Goal: Transaction & Acquisition: Book appointment/travel/reservation

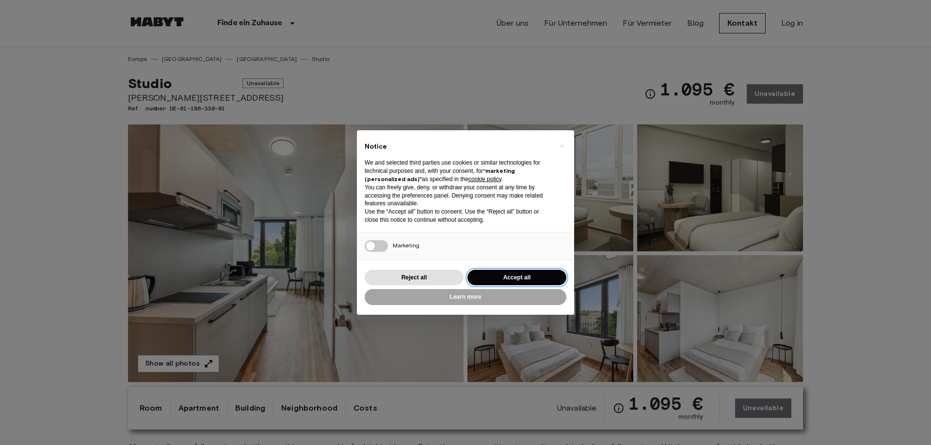
click at [530, 274] on button "Accept all" at bounding box center [516, 278] width 99 height 16
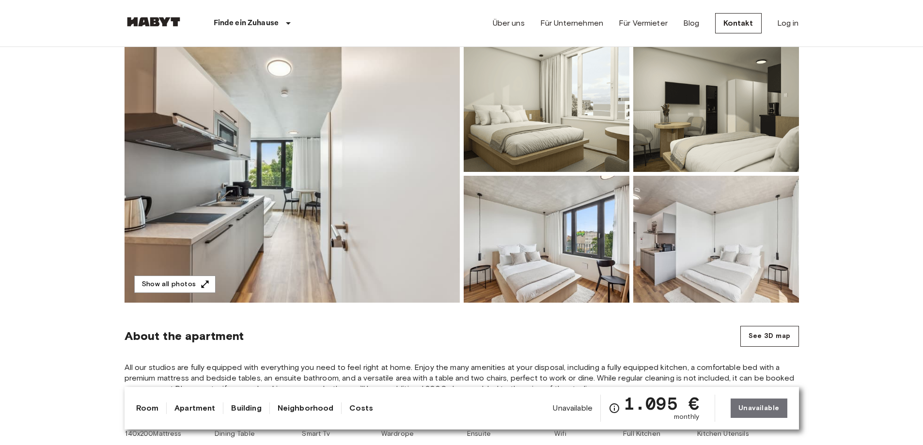
scroll to position [97, 0]
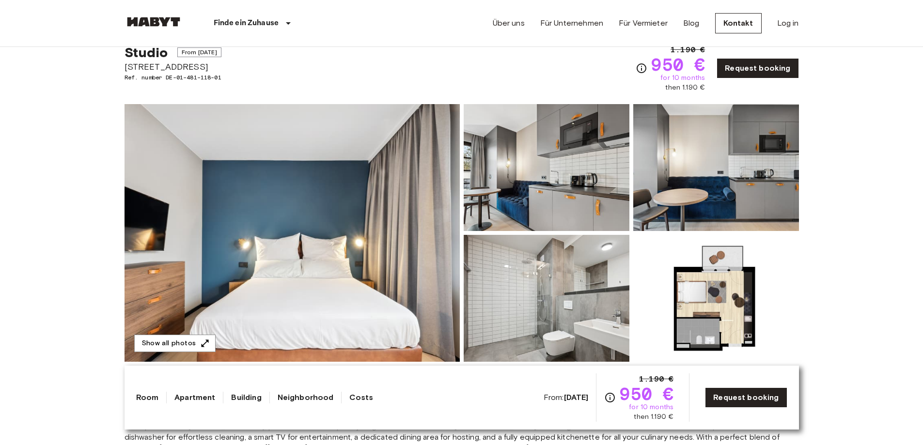
scroll to position [48, 0]
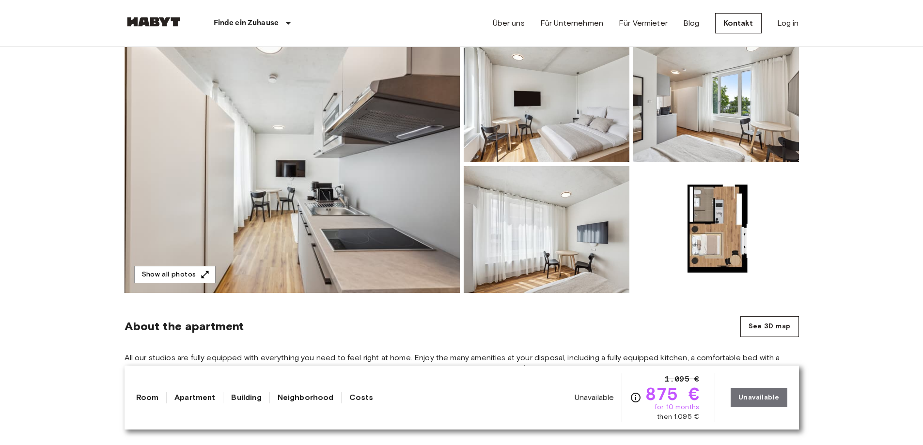
scroll to position [145, 0]
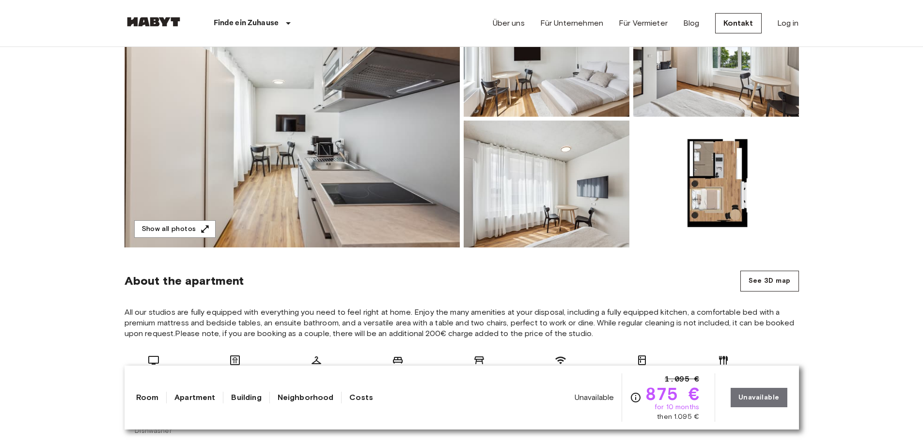
click at [519, 190] on img at bounding box center [547, 184] width 166 height 127
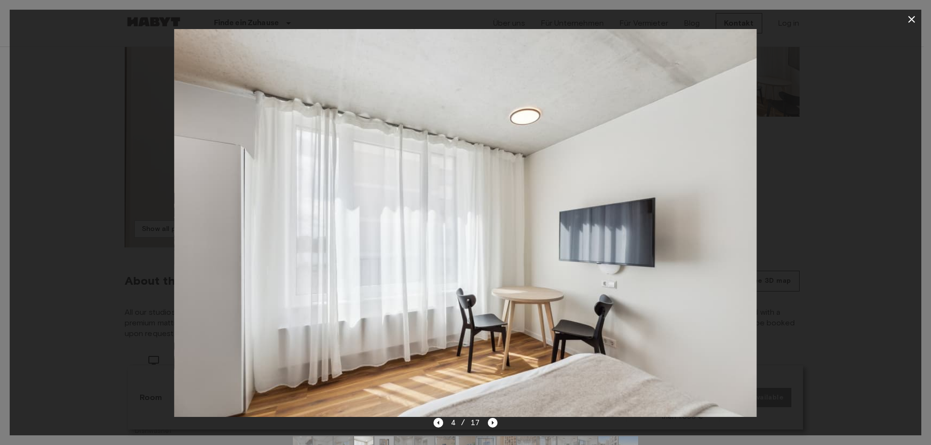
click at [720, 281] on img at bounding box center [465, 223] width 582 height 388
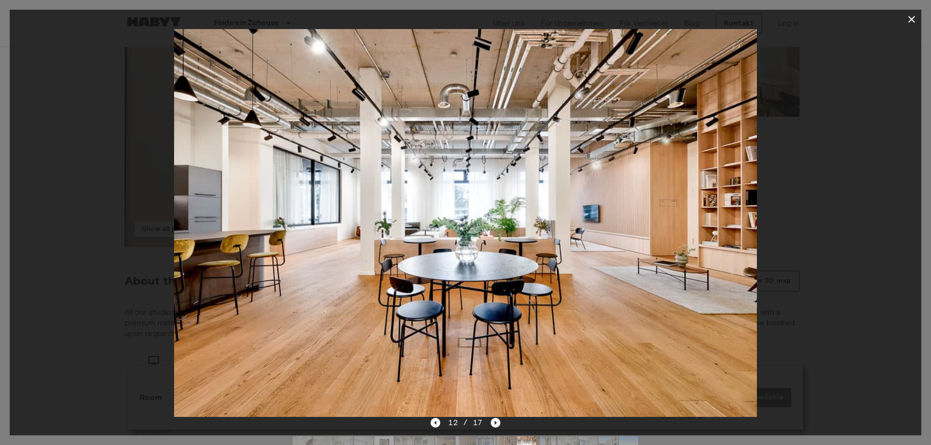
click at [923, 195] on div at bounding box center [465, 222] width 931 height 445
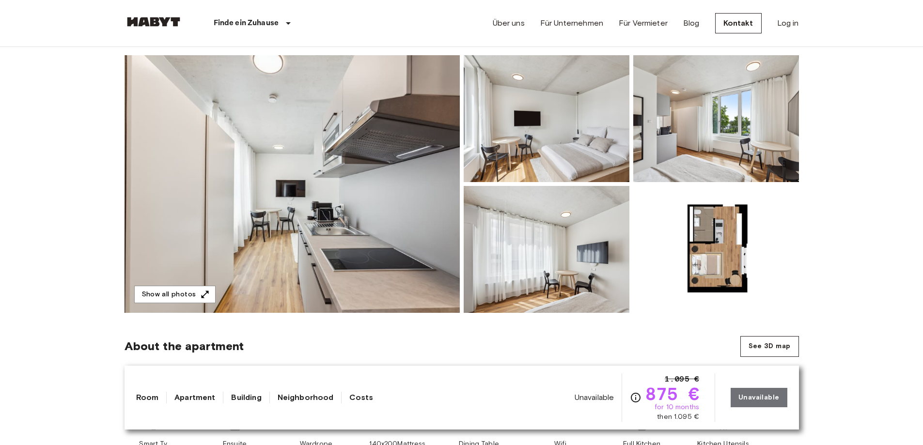
scroll to position [97, 0]
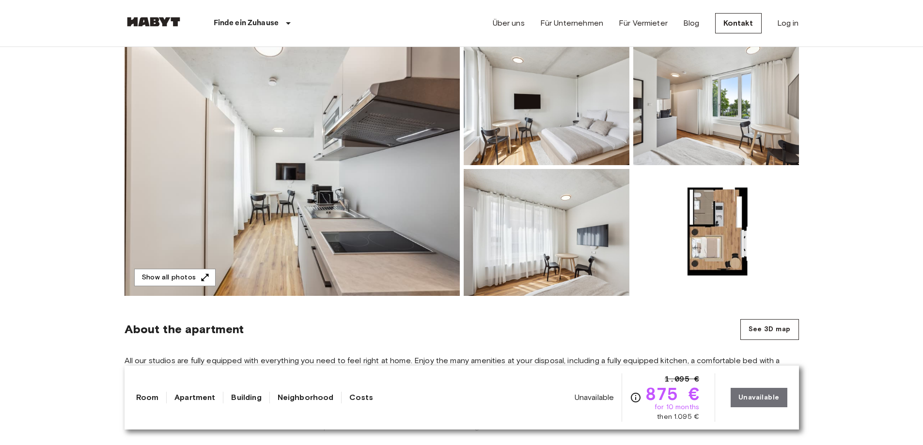
click at [353, 247] on img at bounding box center [292, 167] width 335 height 258
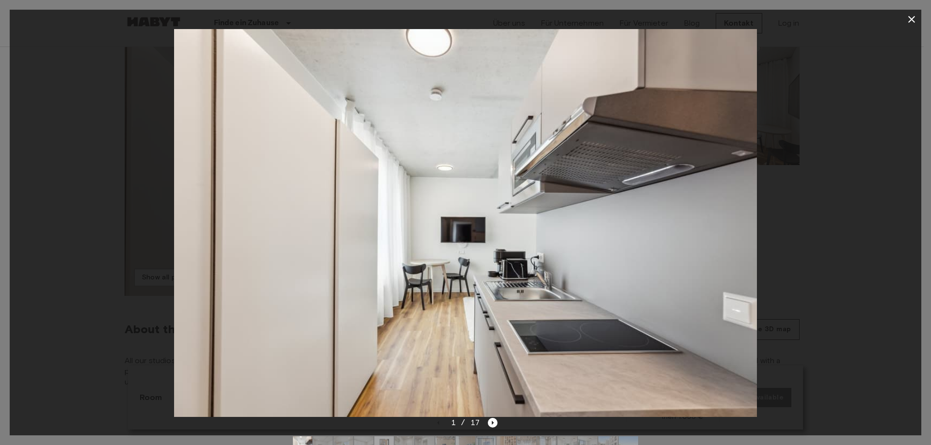
click at [884, 177] on div at bounding box center [465, 223] width 911 height 388
drag, startPoint x: 880, startPoint y: 178, endPoint x: 872, endPoint y: 86, distance: 91.9
click at [880, 177] on div at bounding box center [465, 223] width 911 height 388
click at [909, 16] on button "button" at bounding box center [910, 19] width 19 height 19
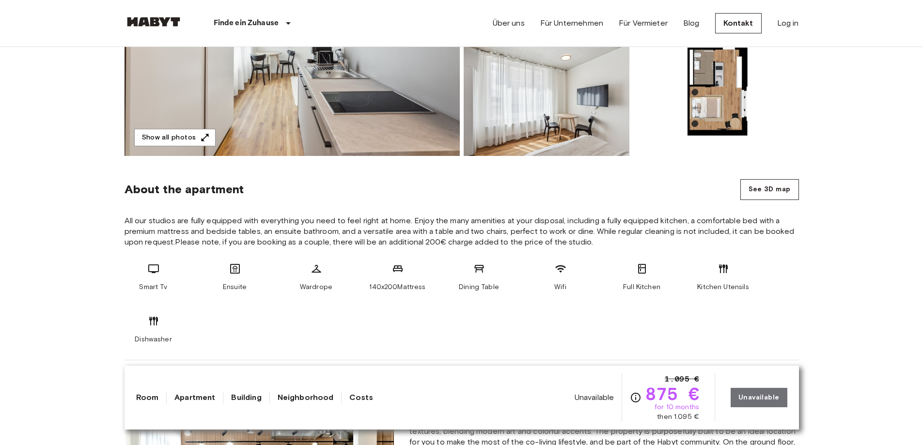
scroll to position [242, 0]
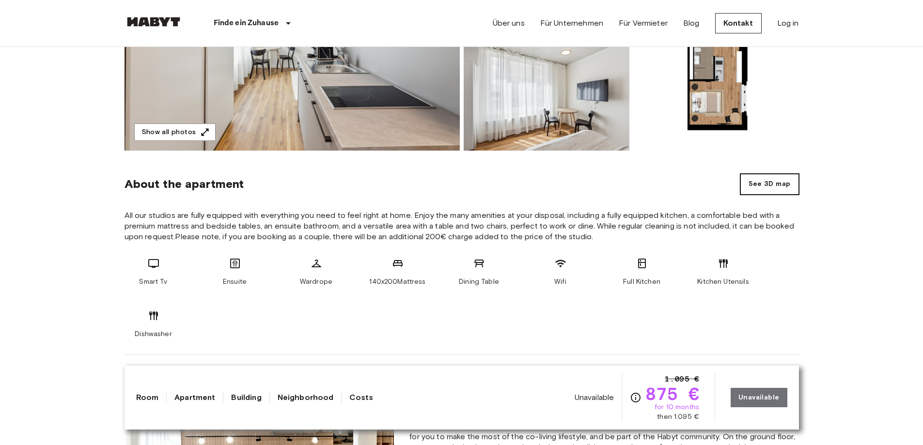
click at [761, 190] on button "See 3D map" at bounding box center [770, 184] width 59 height 21
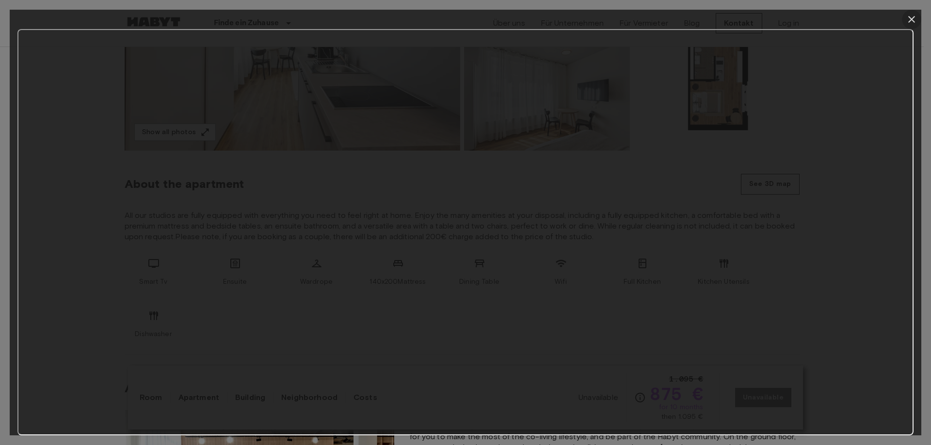
click at [904, 20] on button "button" at bounding box center [910, 19] width 19 height 19
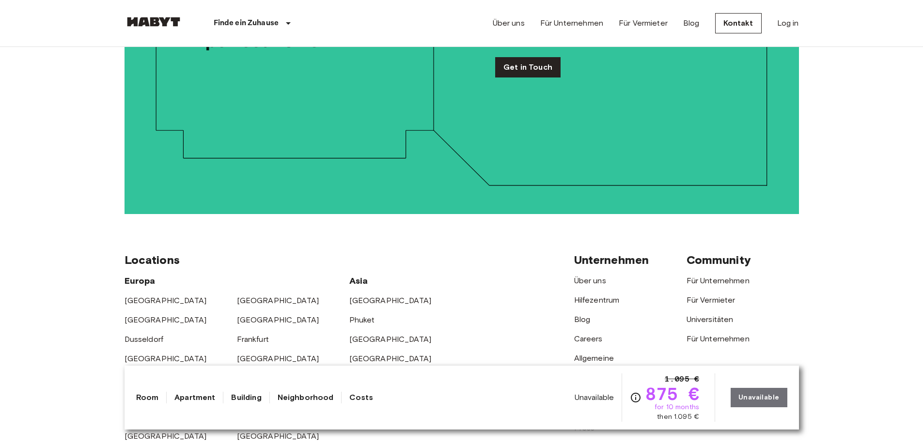
scroll to position [2181, 0]
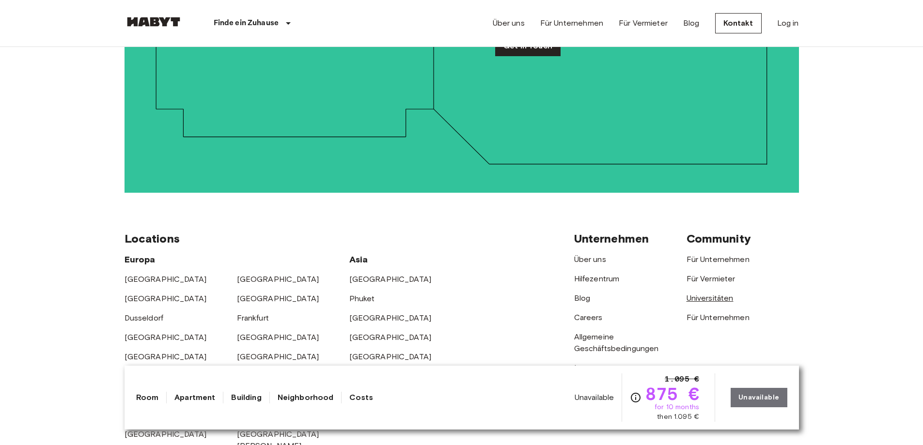
click at [692, 294] on link "Universitäten" at bounding box center [710, 298] width 47 height 9
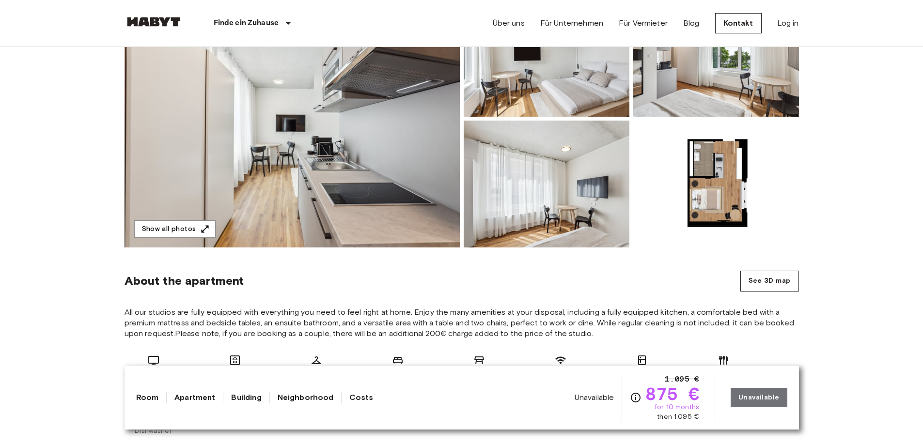
scroll to position [0, 0]
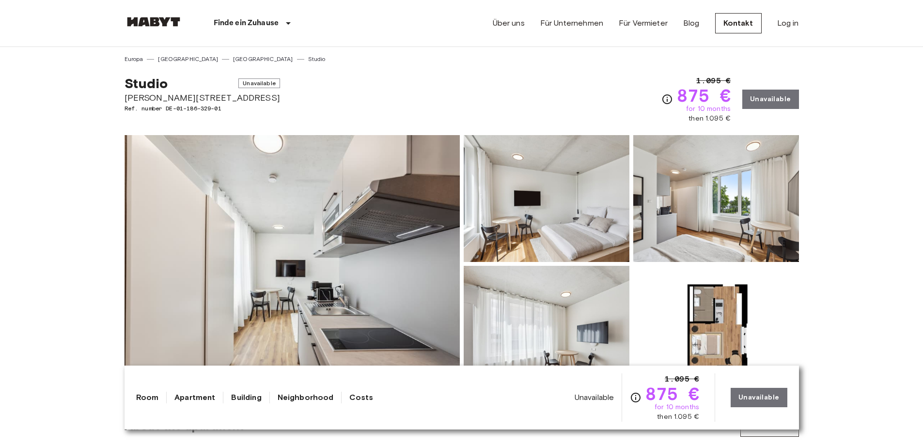
click at [755, 401] on div "Unavailable 1.095 € 875 € for 10 months then 1.095 € Unavailable" at bounding box center [681, 398] width 213 height 48
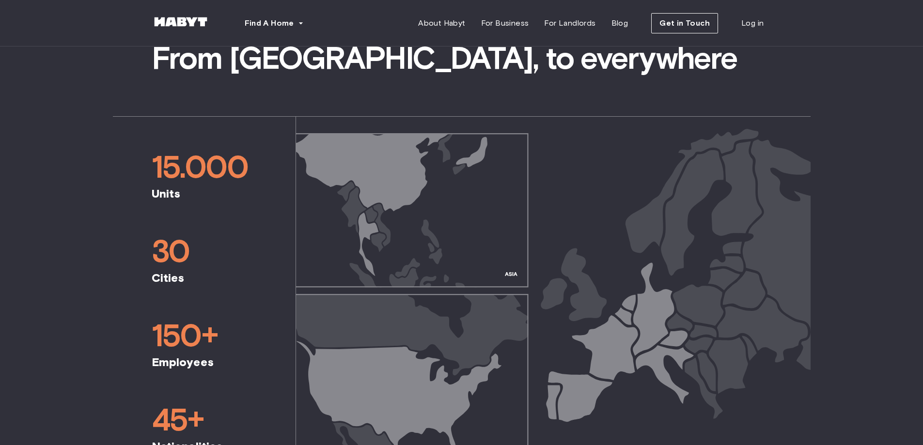
scroll to position [485, 0]
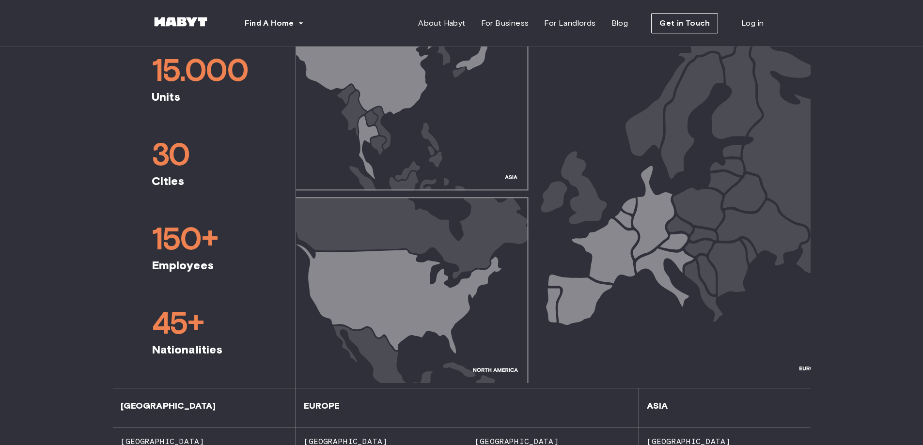
click at [657, 226] on img at bounding box center [553, 201] width 515 height 363
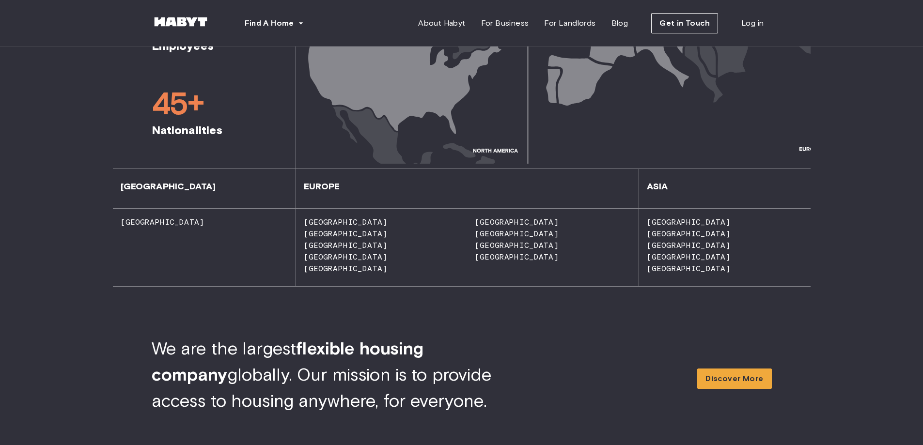
scroll to position [727, 0]
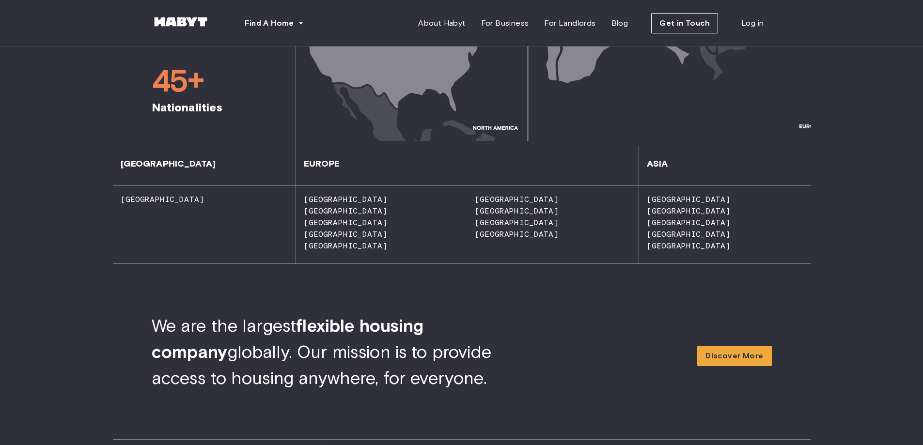
click at [495, 234] on span "[GEOGRAPHIC_DATA]" at bounding box center [513, 234] width 92 height 9
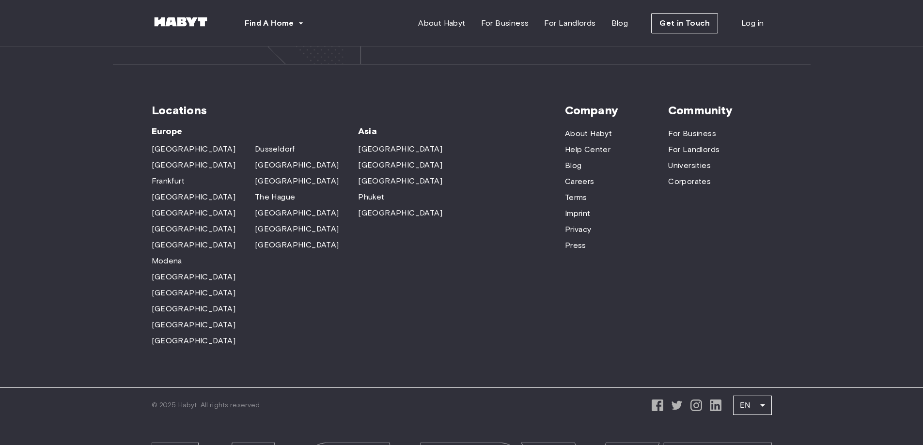
scroll to position [3005, 0]
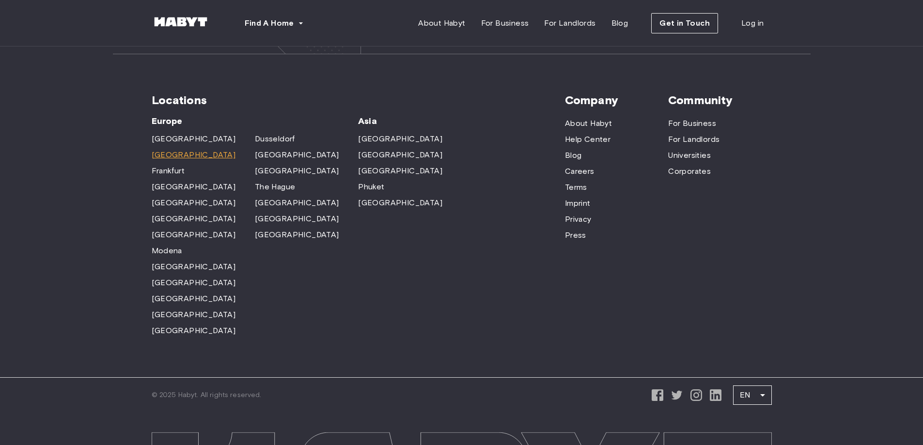
click at [157, 149] on span "[GEOGRAPHIC_DATA]" at bounding box center [194, 155] width 84 height 12
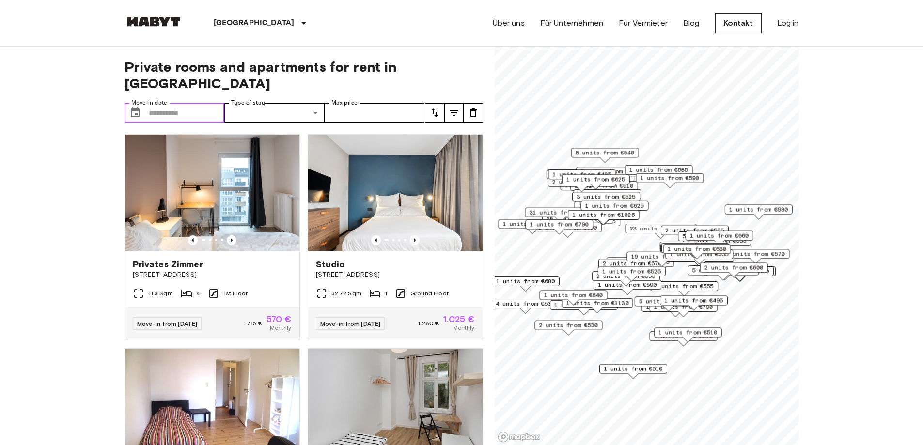
click at [218, 103] on input "Move-in date" at bounding box center [187, 112] width 76 height 19
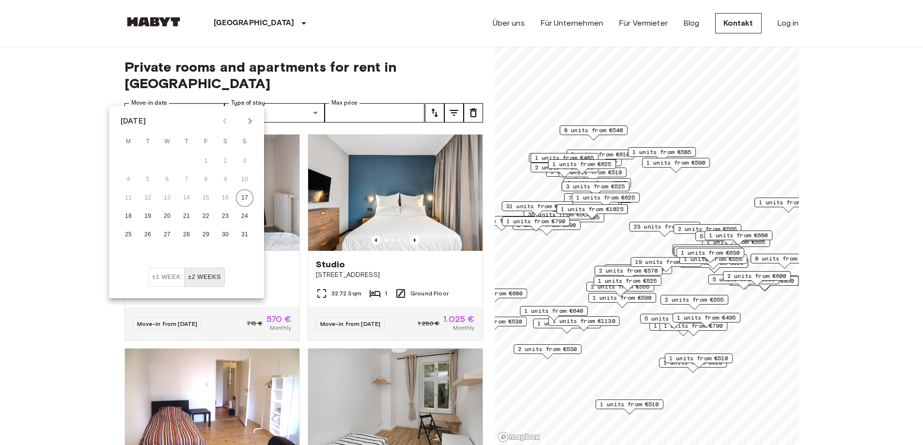
click at [245, 126] on icon "Next month" at bounding box center [250, 121] width 12 height 12
click at [208, 192] on button "19" at bounding box center [205, 198] width 17 height 17
type input "**********"
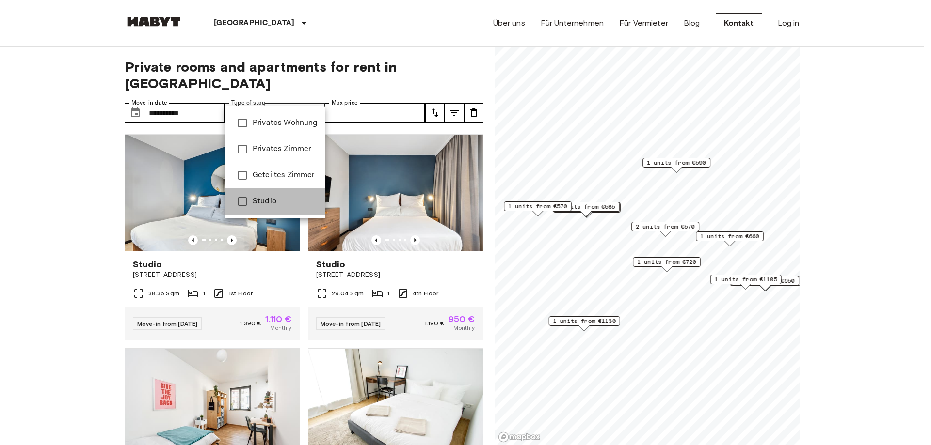
click at [286, 203] on span "Studio" at bounding box center [285, 202] width 65 height 12
type input "******"
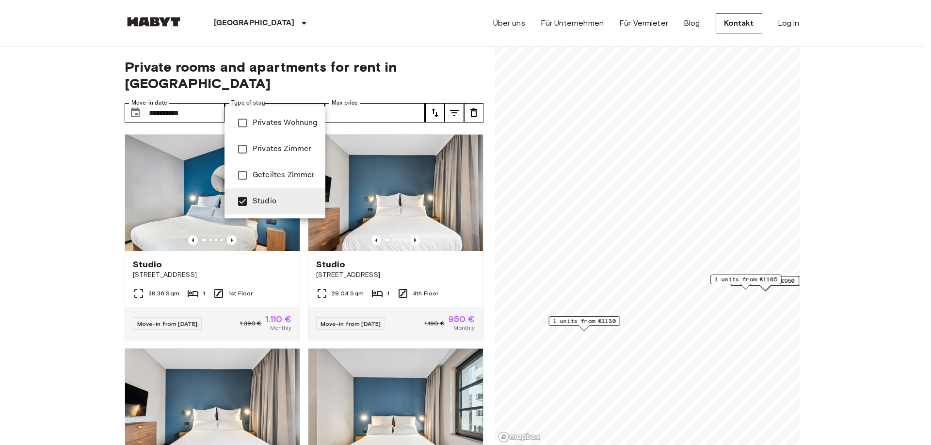
click at [371, 101] on div at bounding box center [465, 222] width 931 height 445
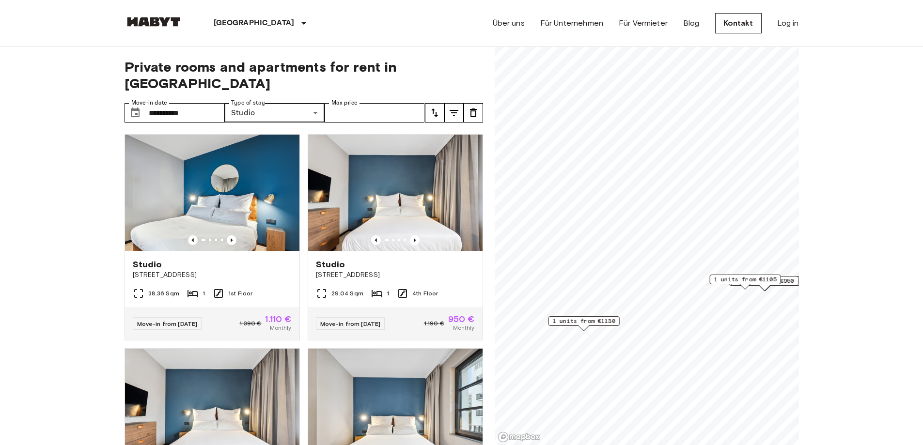
click at [449, 107] on icon "tune" at bounding box center [454, 113] width 12 height 12
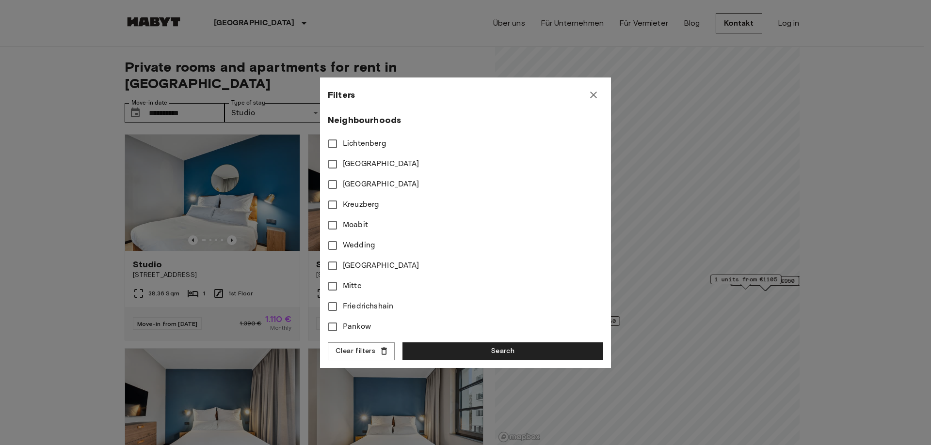
scroll to position [291, 0]
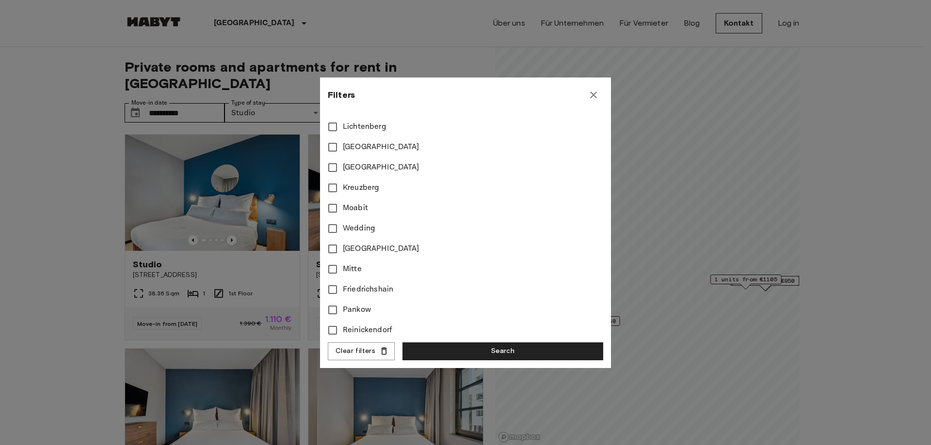
click at [327, 128] on div "**********" at bounding box center [465, 223] width 291 height 291
type input "****"
type input "**"
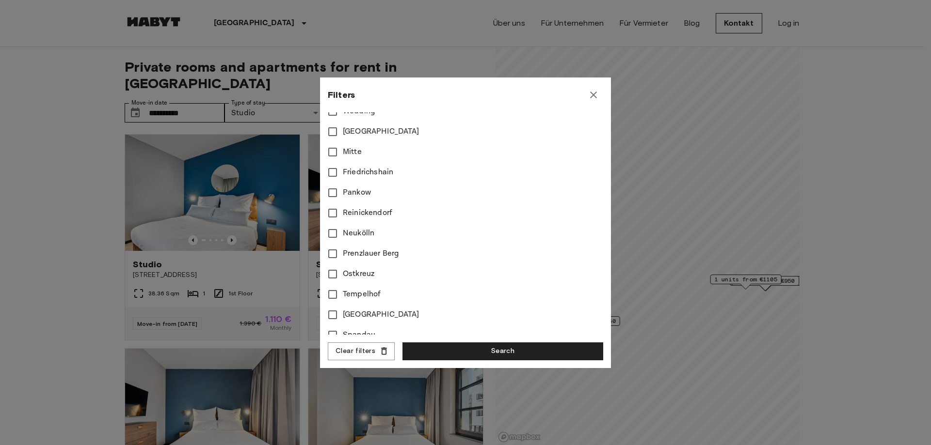
scroll to position [426, 0]
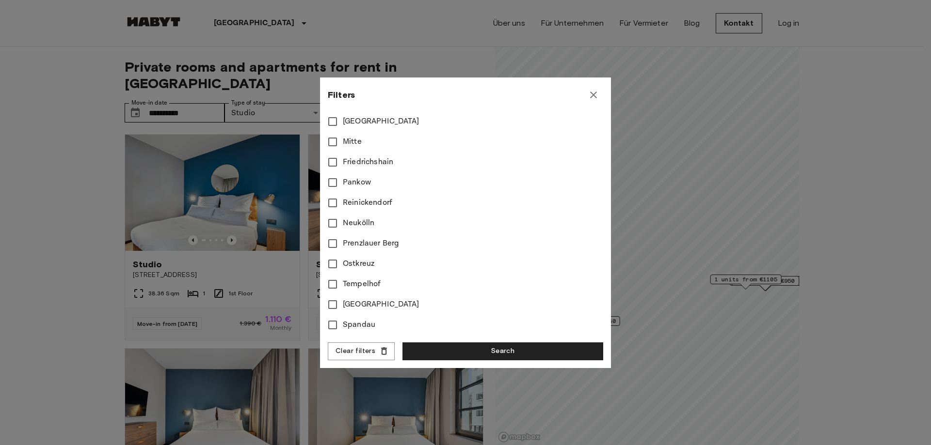
drag, startPoint x: 457, startPoint y: 350, endPoint x: 457, endPoint y: 340, distance: 10.7
click at [456, 346] on button "Search" at bounding box center [502, 352] width 201 height 18
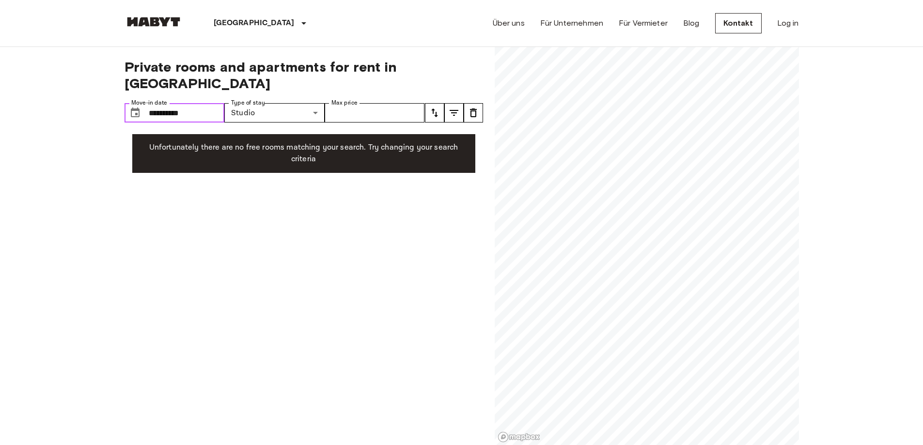
click at [211, 103] on input "**********" at bounding box center [187, 112] width 76 height 19
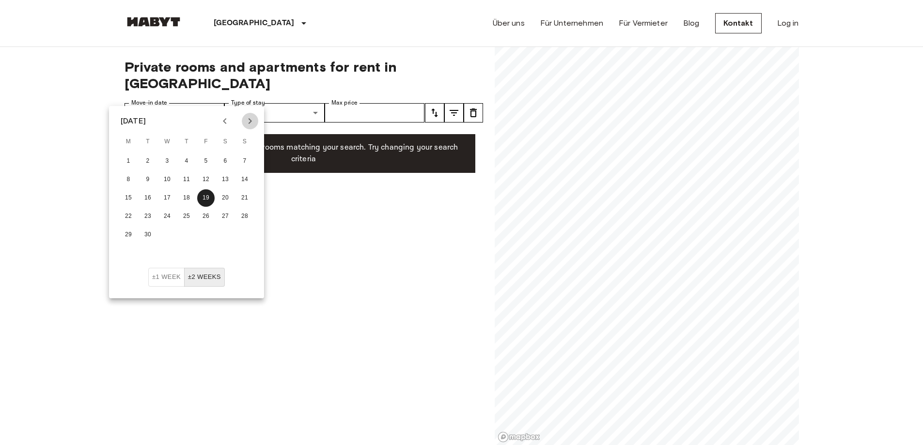
click at [246, 123] on icon "Next month" at bounding box center [250, 121] width 12 height 12
click at [165, 157] on button "1" at bounding box center [166, 161] width 17 height 17
type input "**********"
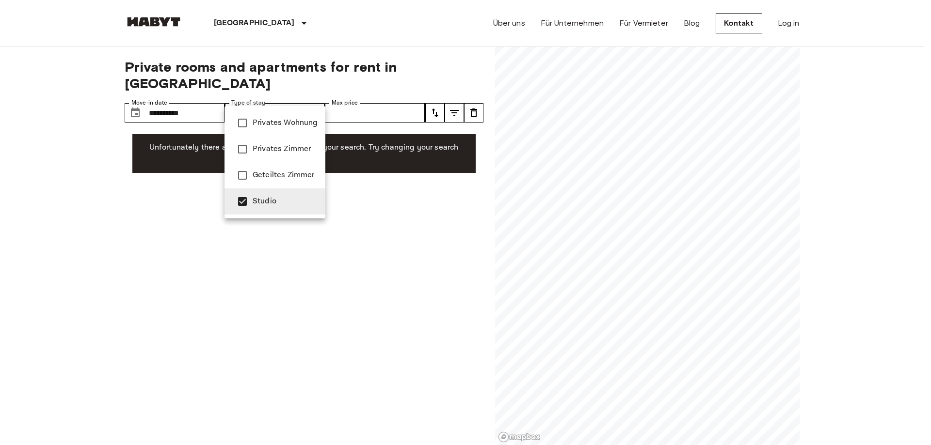
click at [269, 197] on span "Studio" at bounding box center [285, 202] width 65 height 12
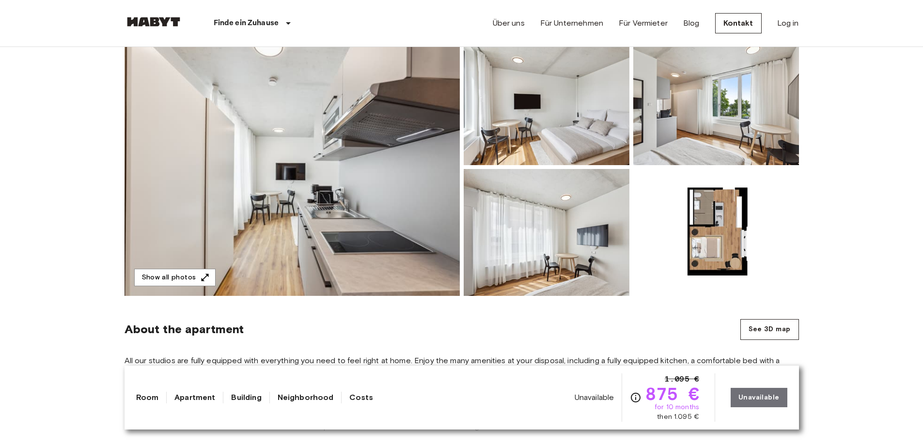
scroll to position [97, 0]
click at [768, 399] on div "Unavailable 1.095 € 875 € for 10 months then 1.095 € Unavailable" at bounding box center [681, 398] width 213 height 48
